Goal: Find specific page/section: Find specific page/section

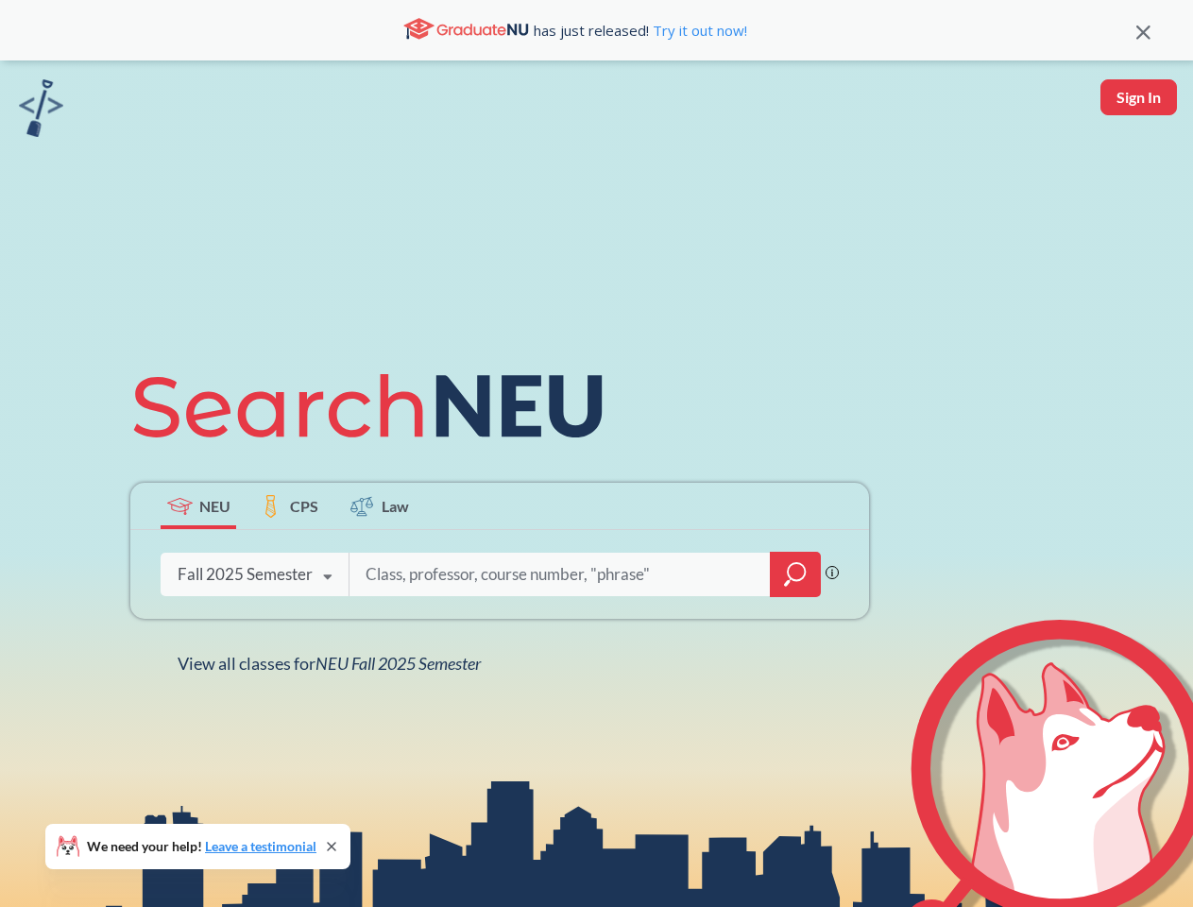
click at [596, 454] on icon at bounding box center [376, 406] width 492 height 106
click at [1143, 30] on icon at bounding box center [1144, 33] width 14 height 14
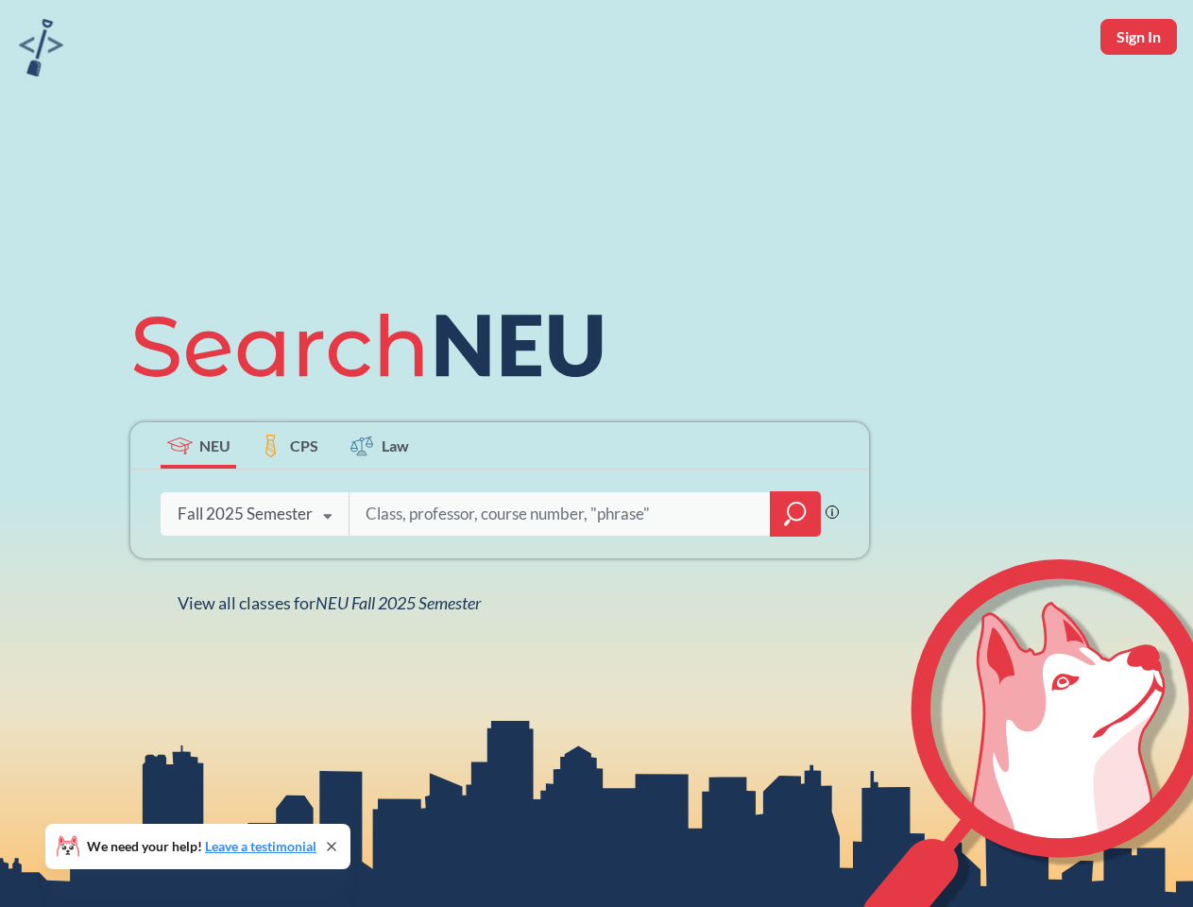
click at [1139, 97] on div "NEU CPS Law Phrase search guarantees the exact search appears in the results. E…" at bounding box center [596, 453] width 1193 height 907
click at [198, 505] on div "Fall 2025 Semester" at bounding box center [245, 514] width 135 height 21
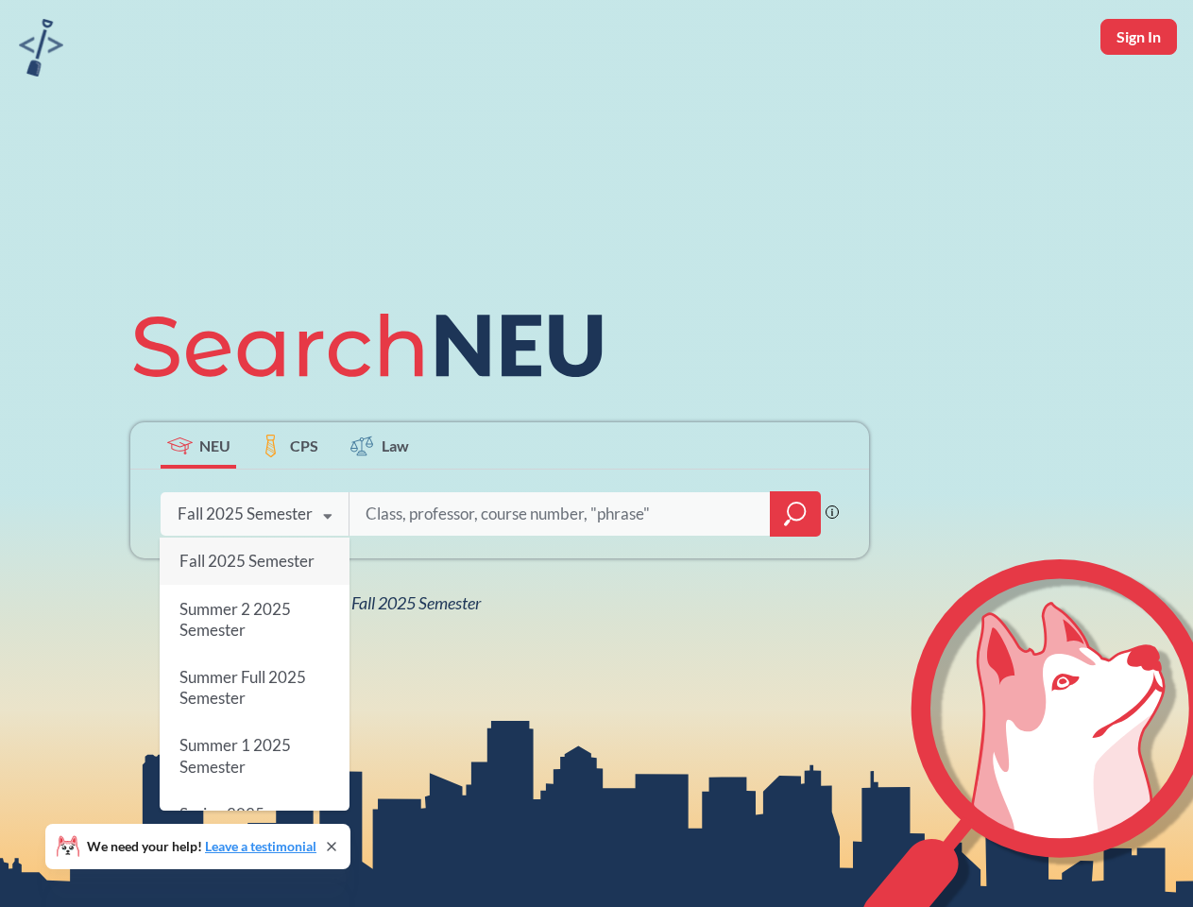
click at [289, 505] on div "Fall 2025 Semester" at bounding box center [245, 514] width 135 height 21
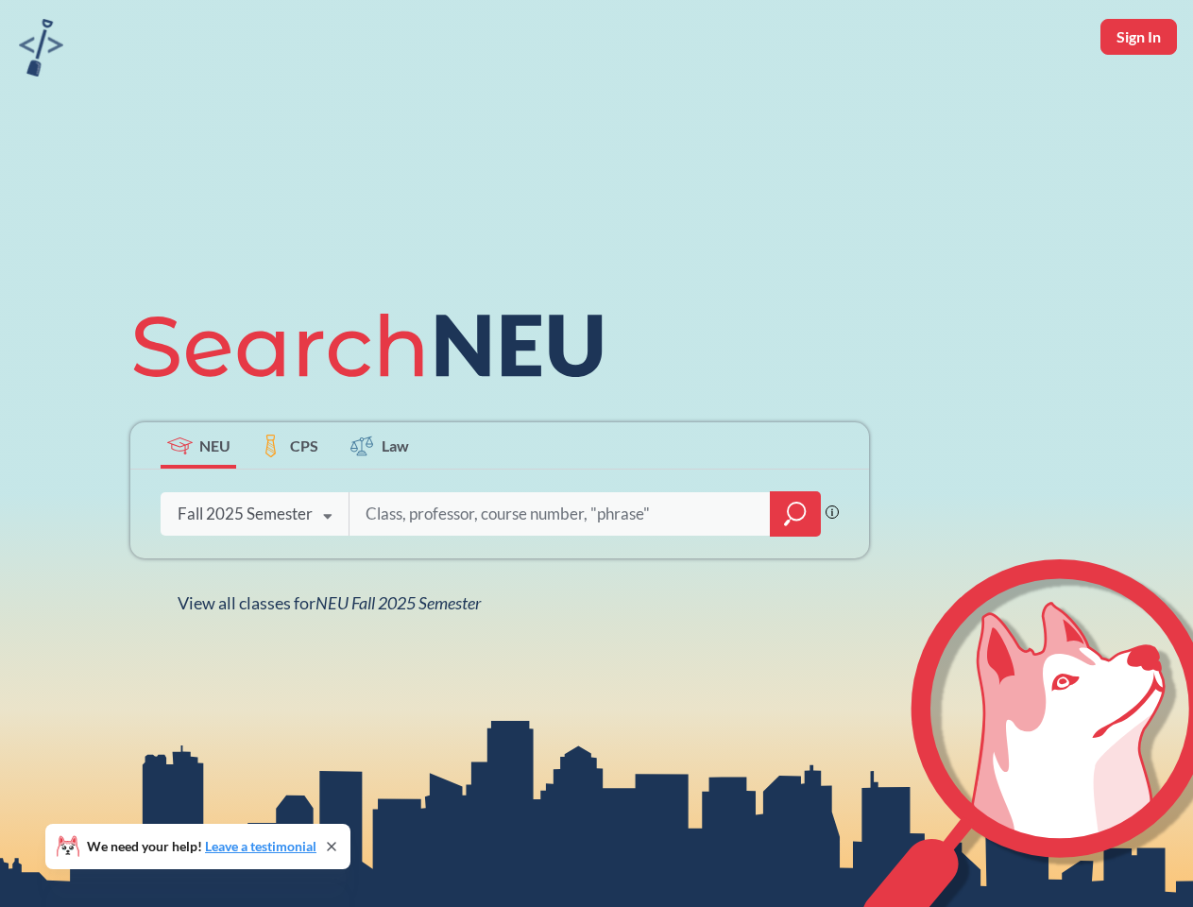
click at [380, 505] on input "search" at bounding box center [560, 514] width 393 height 40
click at [796, 574] on div "NEU CPS Law Phrase search guarantees the exact search appears in the results. E…" at bounding box center [500, 453] width 762 height 321
click at [254, 574] on div "NEU CPS Law Phrase search guarantees the exact search appears in the results. E…" at bounding box center [500, 453] width 762 height 321
click at [328, 577] on div "NEU CPS Law Phrase search guarantees the exact search appears in the results. E…" at bounding box center [500, 453] width 762 height 321
click at [334, 663] on div "NEU CPS Law Phrase search guarantees the exact search appears in the results. E…" at bounding box center [596, 453] width 1193 height 907
